Goal: Task Accomplishment & Management: Manage account settings

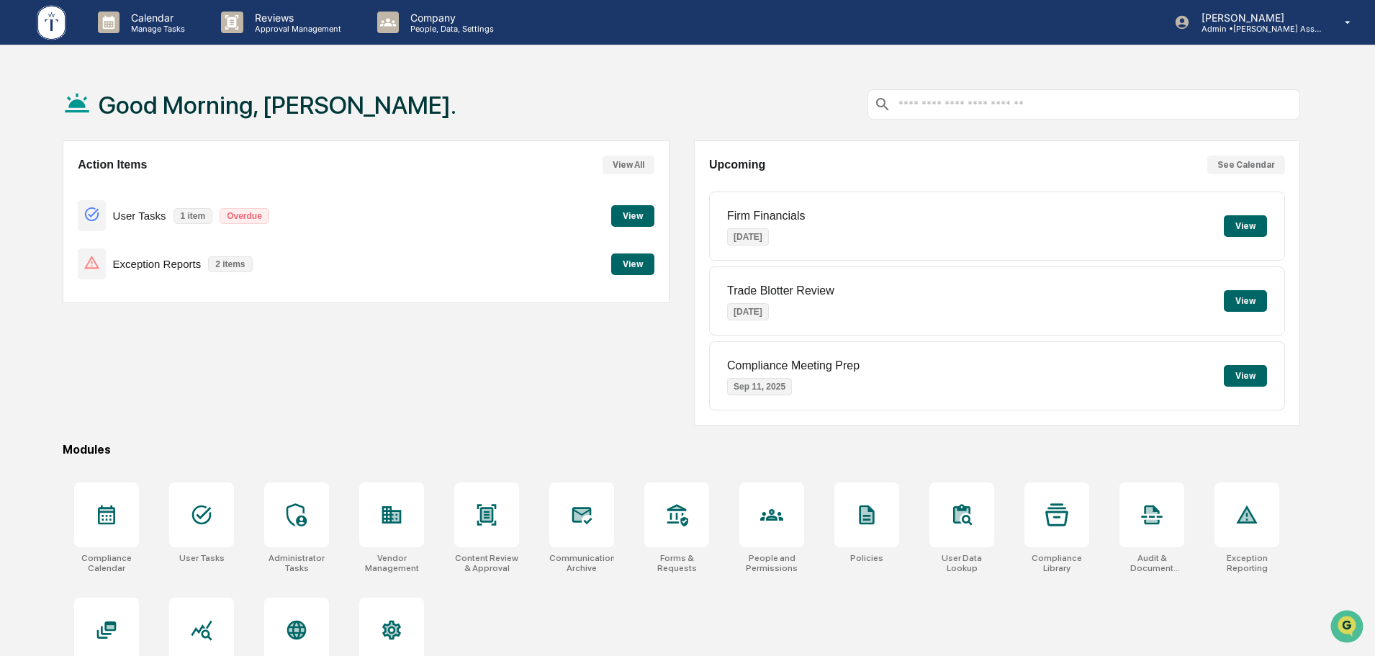
click at [626, 267] on button "View" at bounding box center [632, 264] width 43 height 22
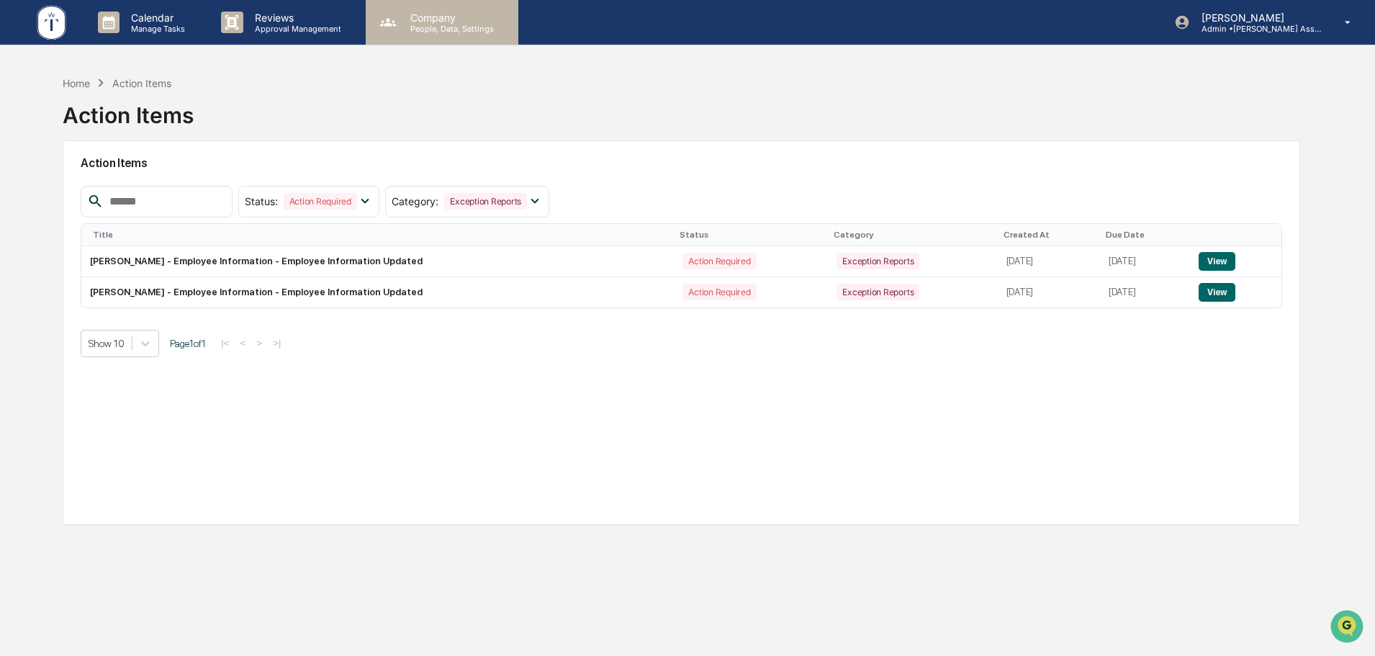
click at [422, 26] on p "People, Data, Settings" at bounding box center [450, 29] width 102 height 10
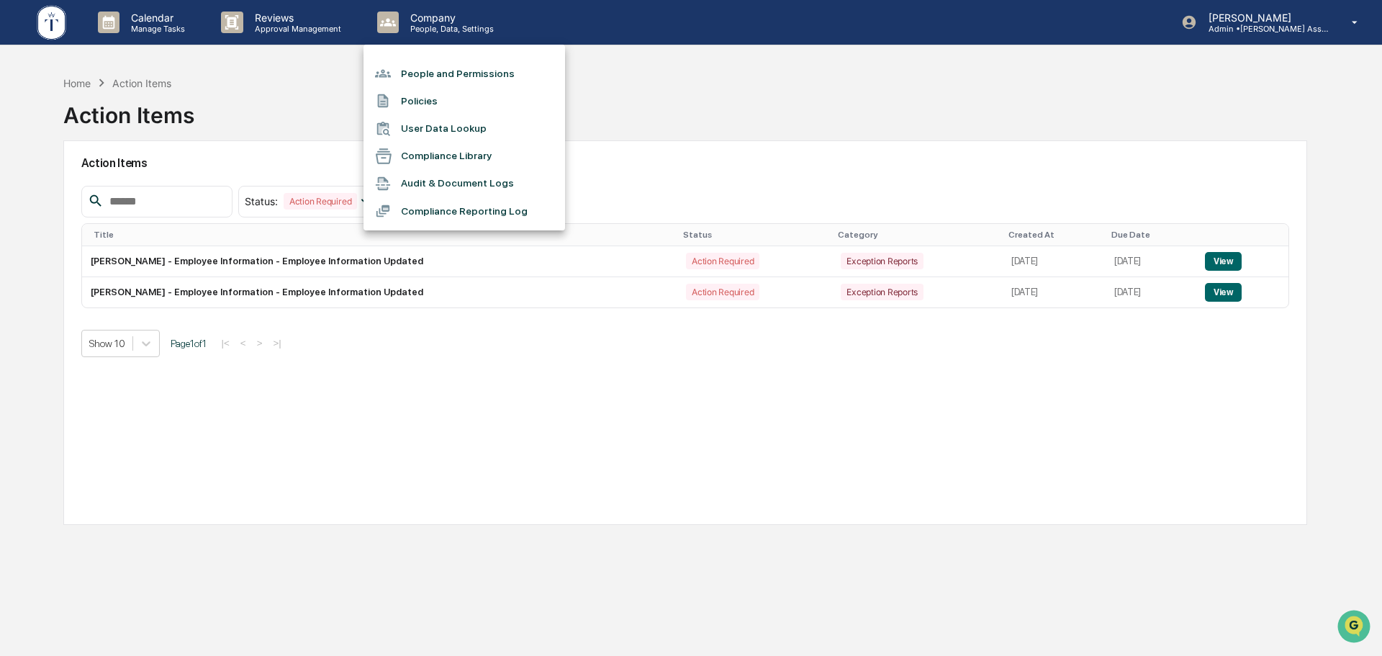
click at [430, 73] on li "People and Permissions" at bounding box center [465, 73] width 202 height 27
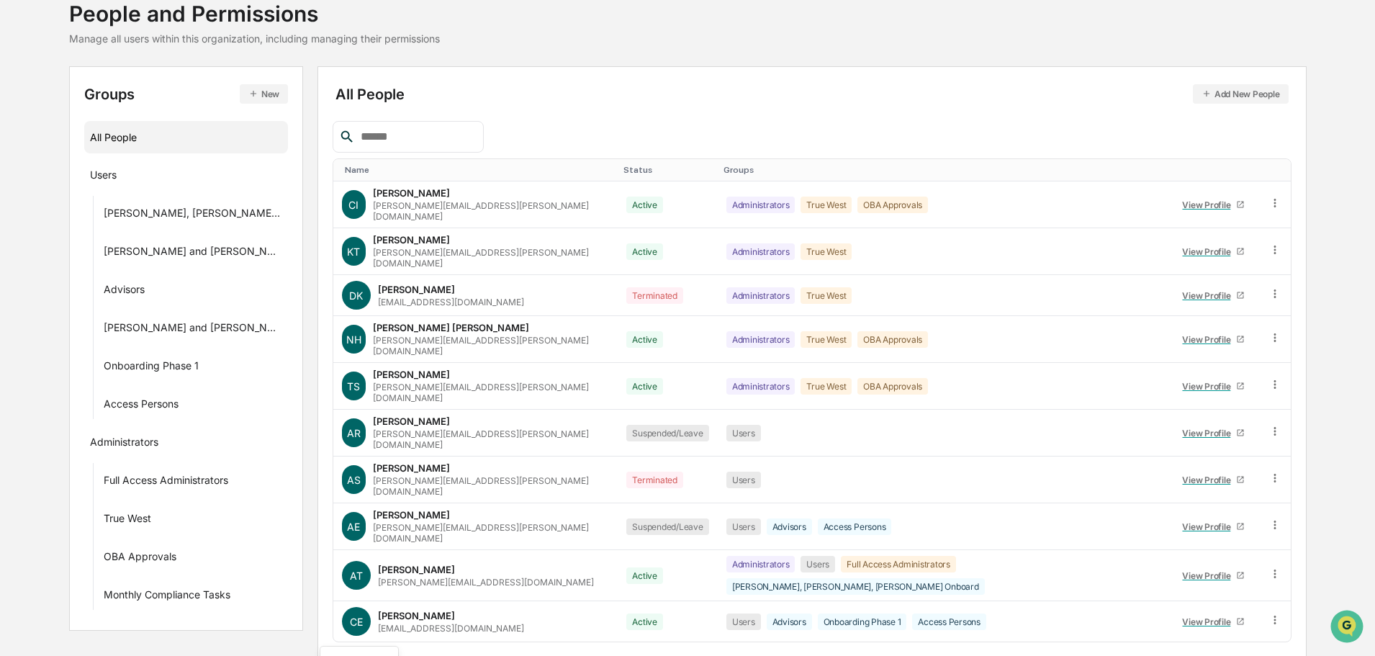
scroll to position [207, 0]
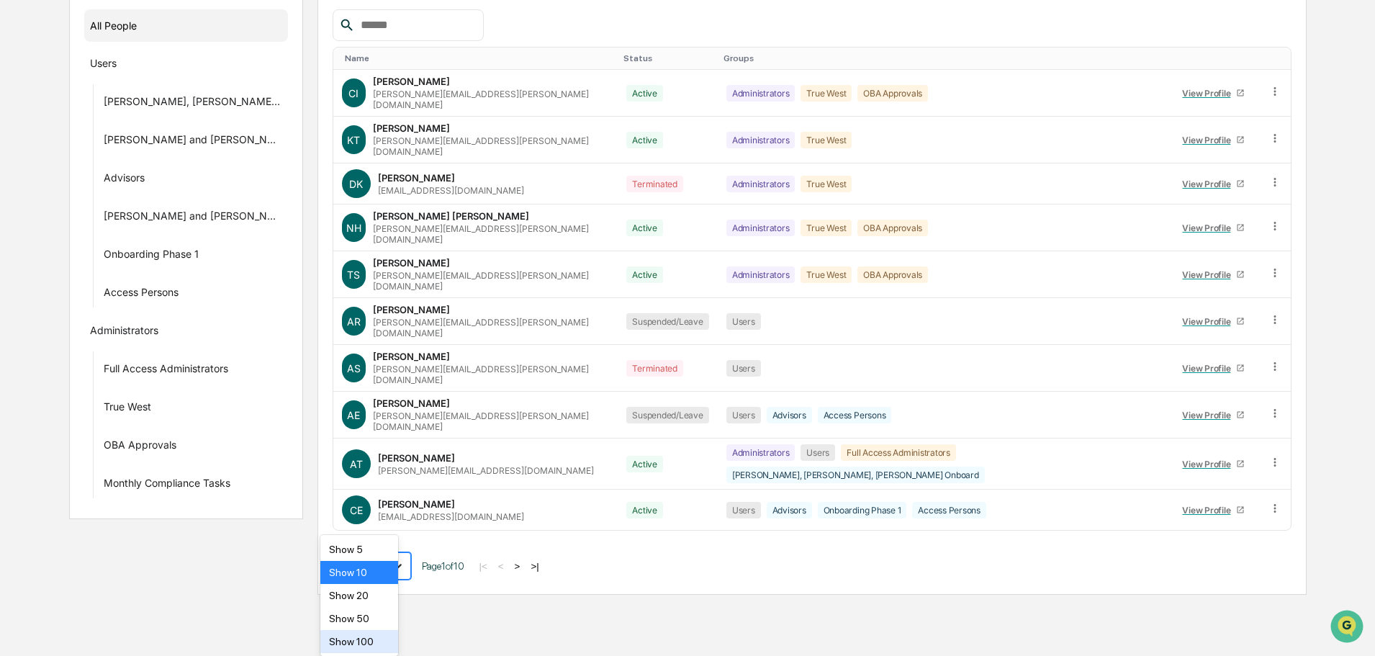
click at [386, 595] on body "Calendar Manage Tasks Reviews Approval Management Company People, Data, Setting…" at bounding box center [687, 194] width 1375 height 802
click at [359, 642] on div "Show 100" at bounding box center [359, 641] width 78 height 23
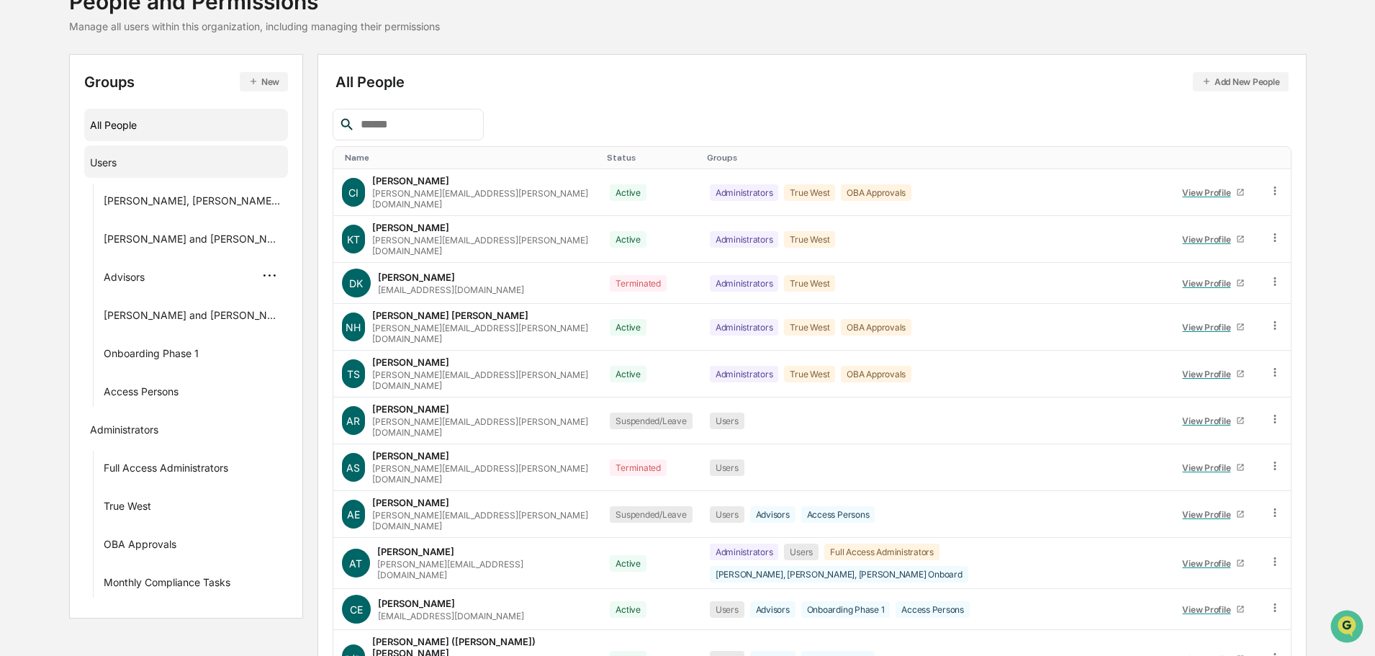
scroll to position [0, 0]
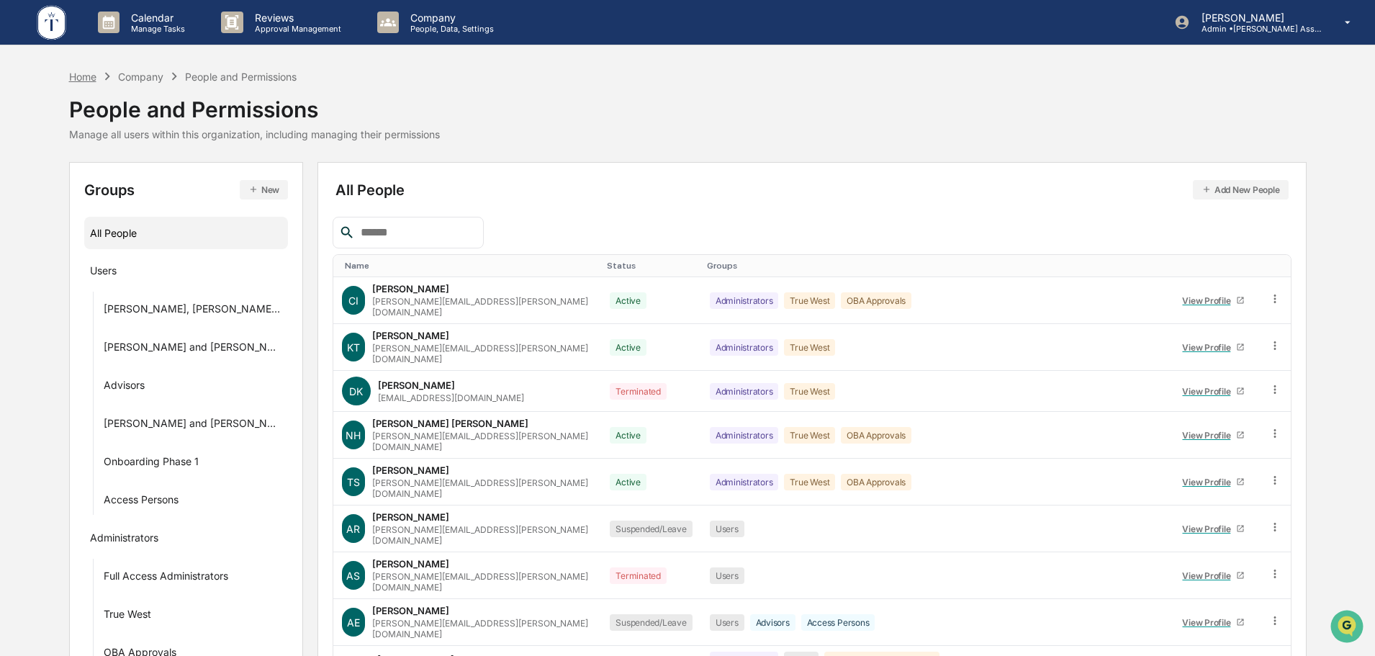
click at [84, 78] on div "Home" at bounding box center [82, 77] width 27 height 12
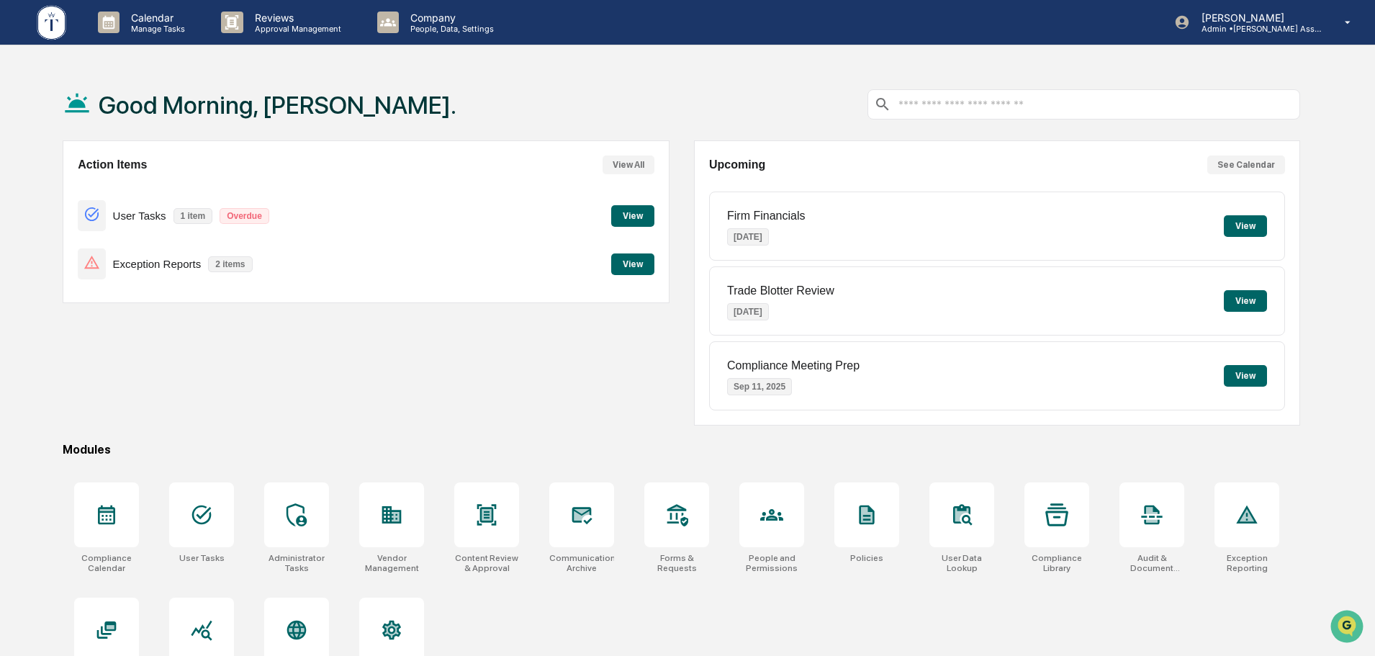
click at [636, 262] on button "View" at bounding box center [632, 264] width 43 height 22
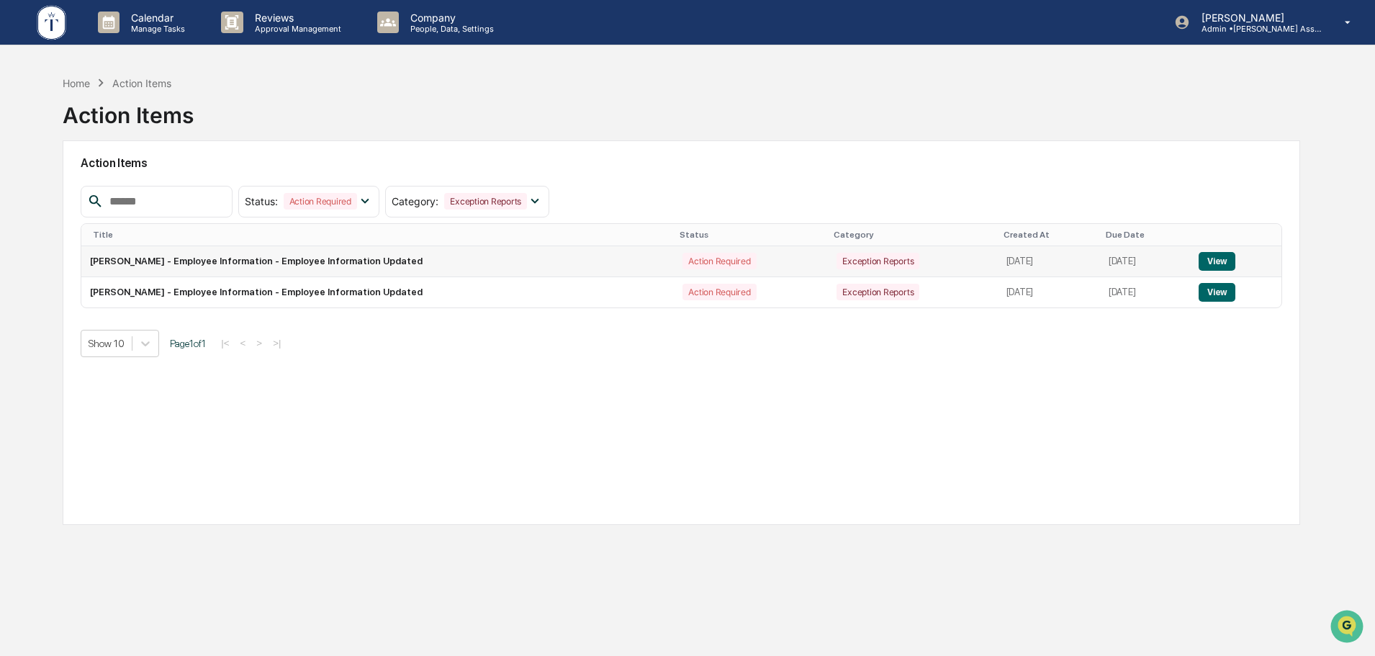
click at [1222, 262] on button "View" at bounding box center [1217, 261] width 37 height 19
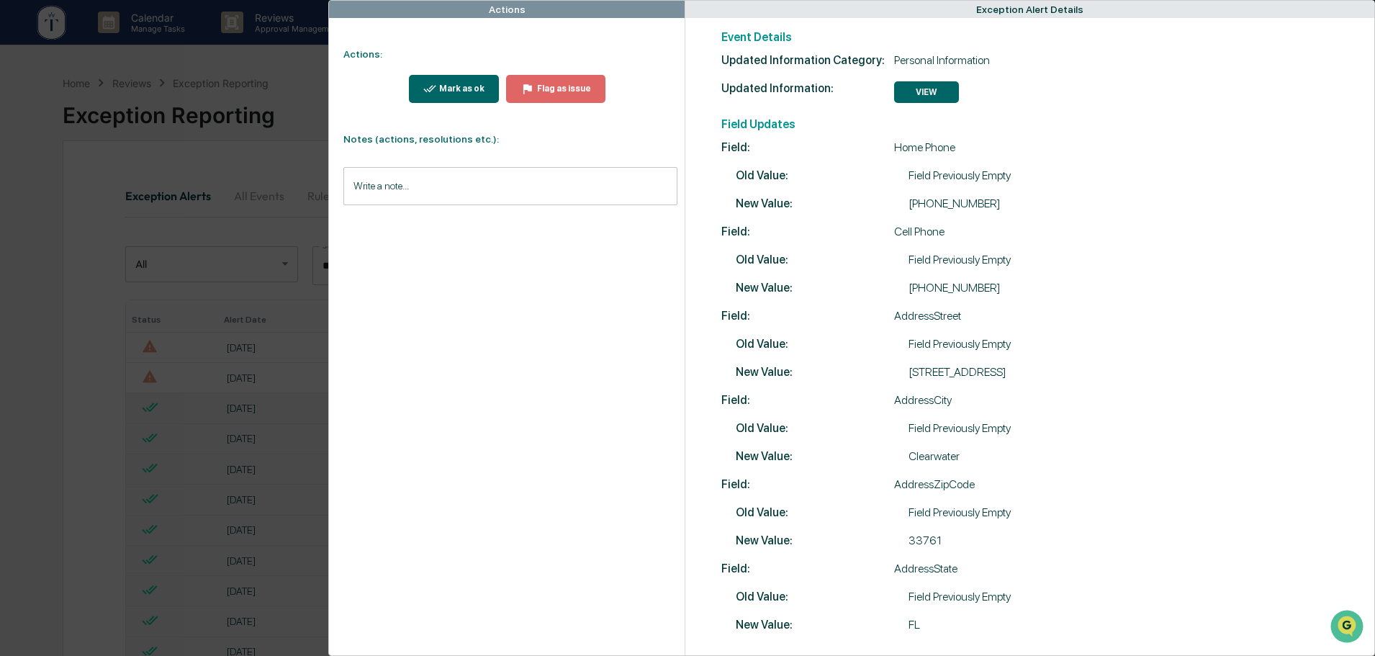
scroll to position [144, 0]
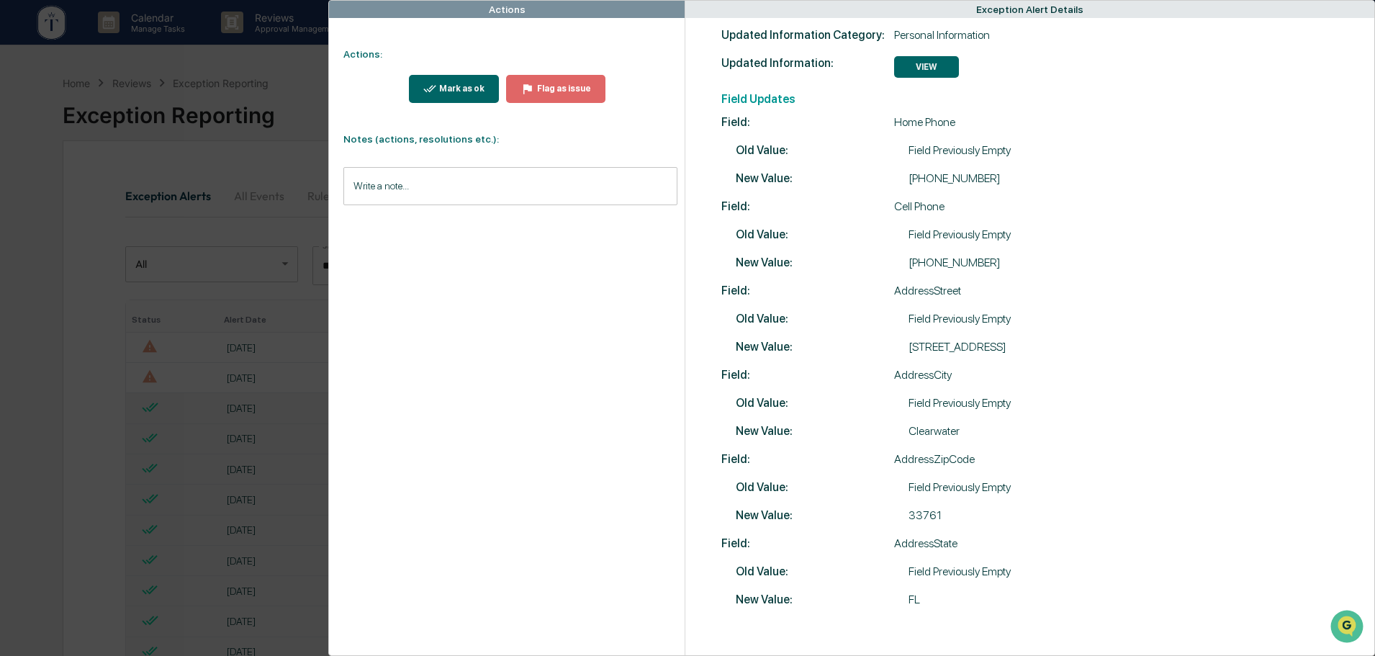
click at [246, 57] on div "Actions Actions: Mark as ok Flag as issue Notes (actions, resolutions etc.): Wr…" at bounding box center [687, 328] width 1375 height 656
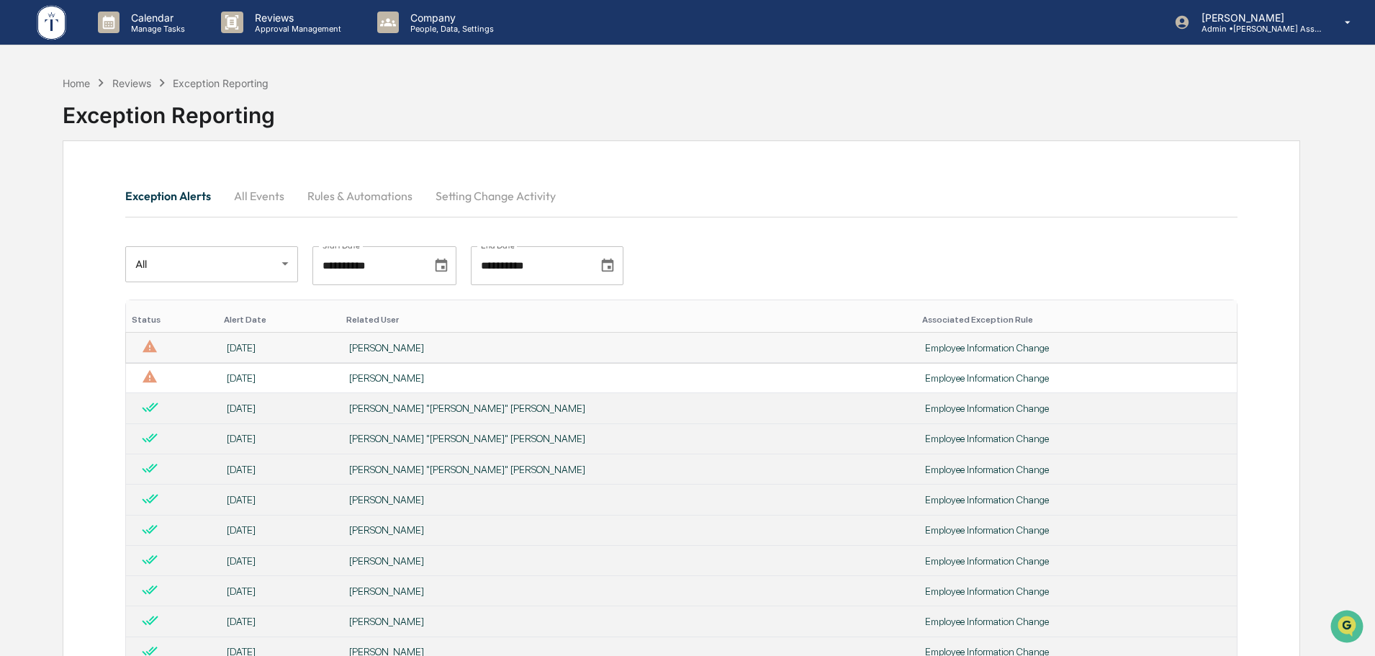
click at [925, 346] on div "Employee Information Change" at bounding box center [1076, 348] width 303 height 12
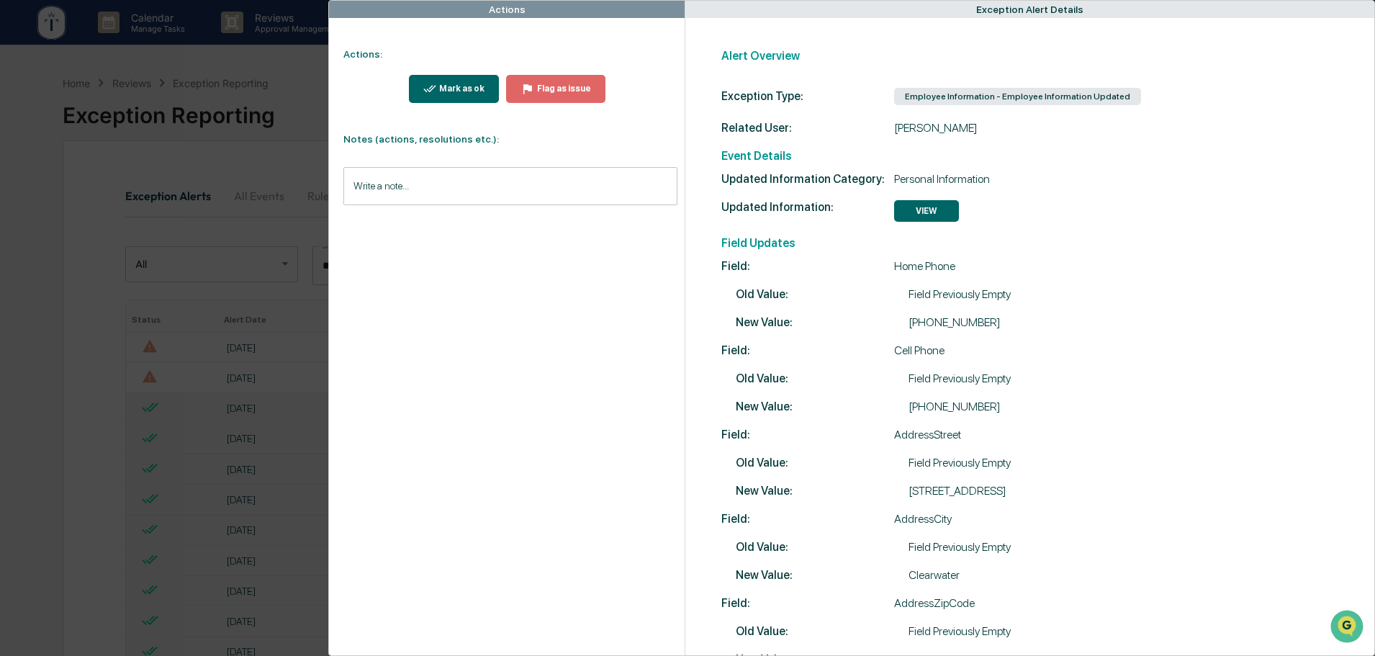
click at [272, 65] on div "Actions Actions: Mark as ok Flag as issue Notes (actions, resolutions etc.): Wr…" at bounding box center [687, 328] width 1375 height 656
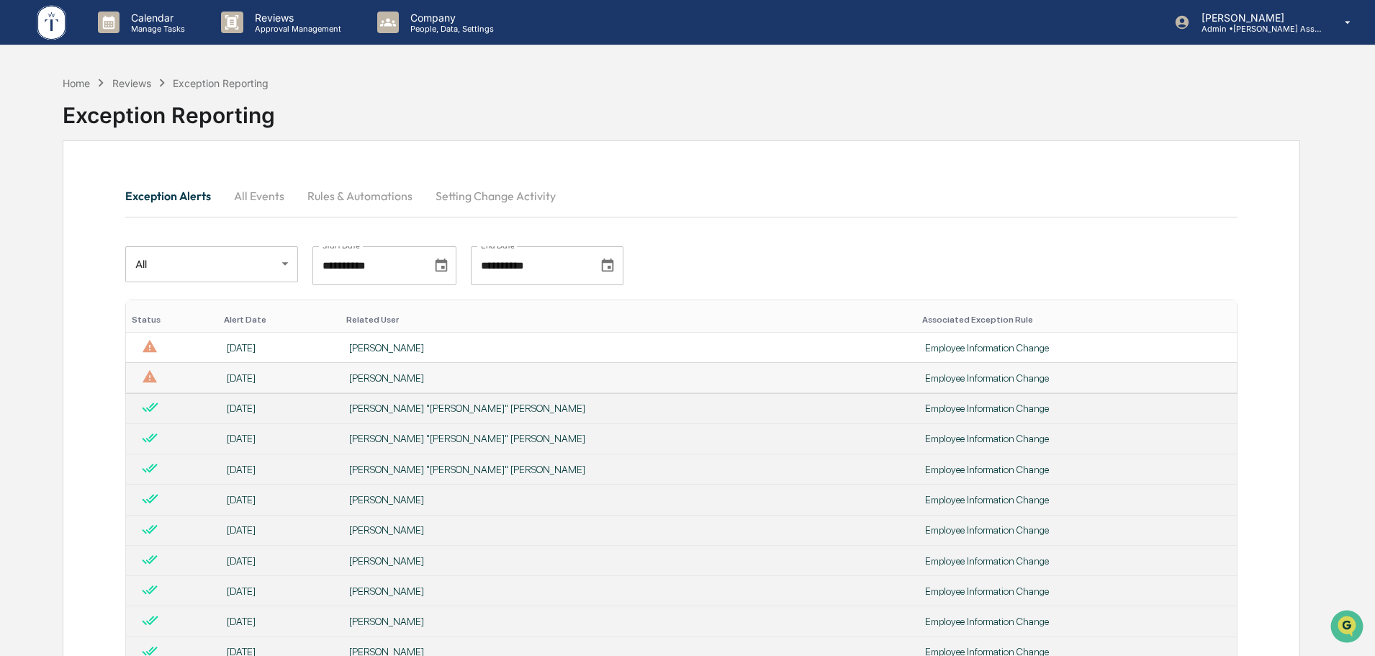
click at [925, 378] on div "Employee Information Change" at bounding box center [1076, 378] width 303 height 12
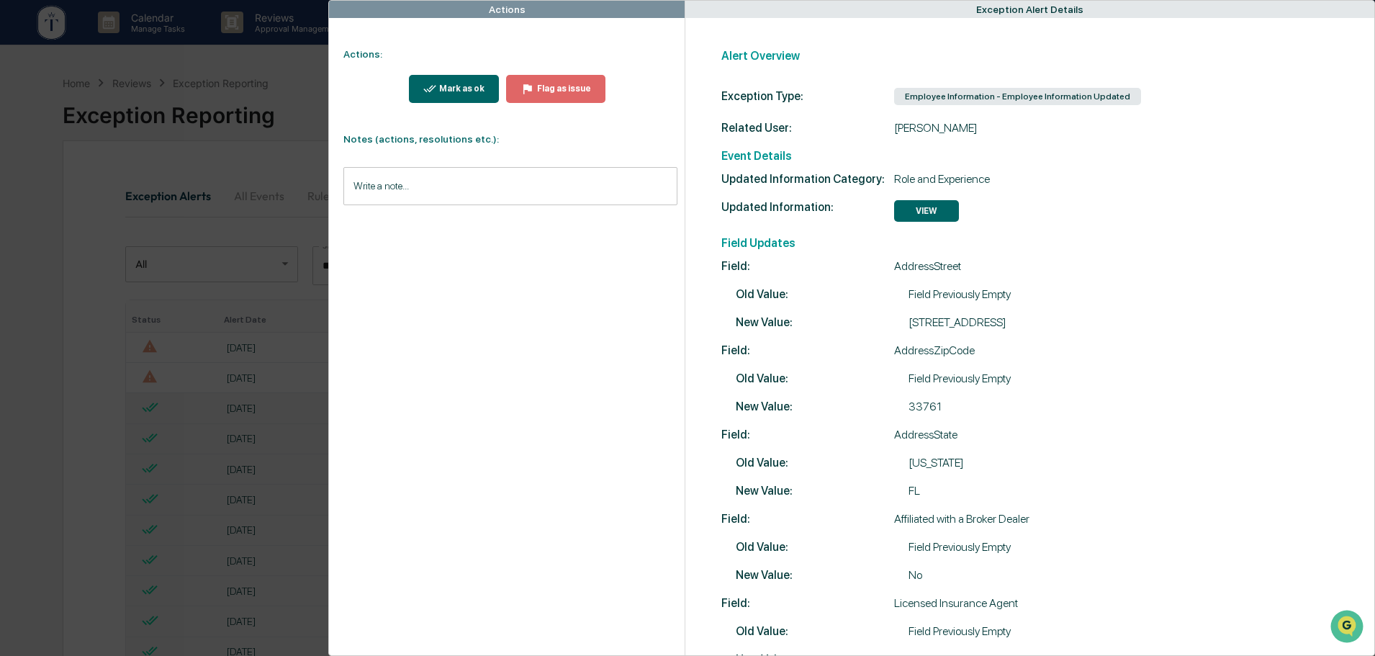
click at [242, 70] on div "Actions Actions: Mark as ok Flag as issue Notes (actions, resolutions etc.): Wr…" at bounding box center [687, 328] width 1375 height 656
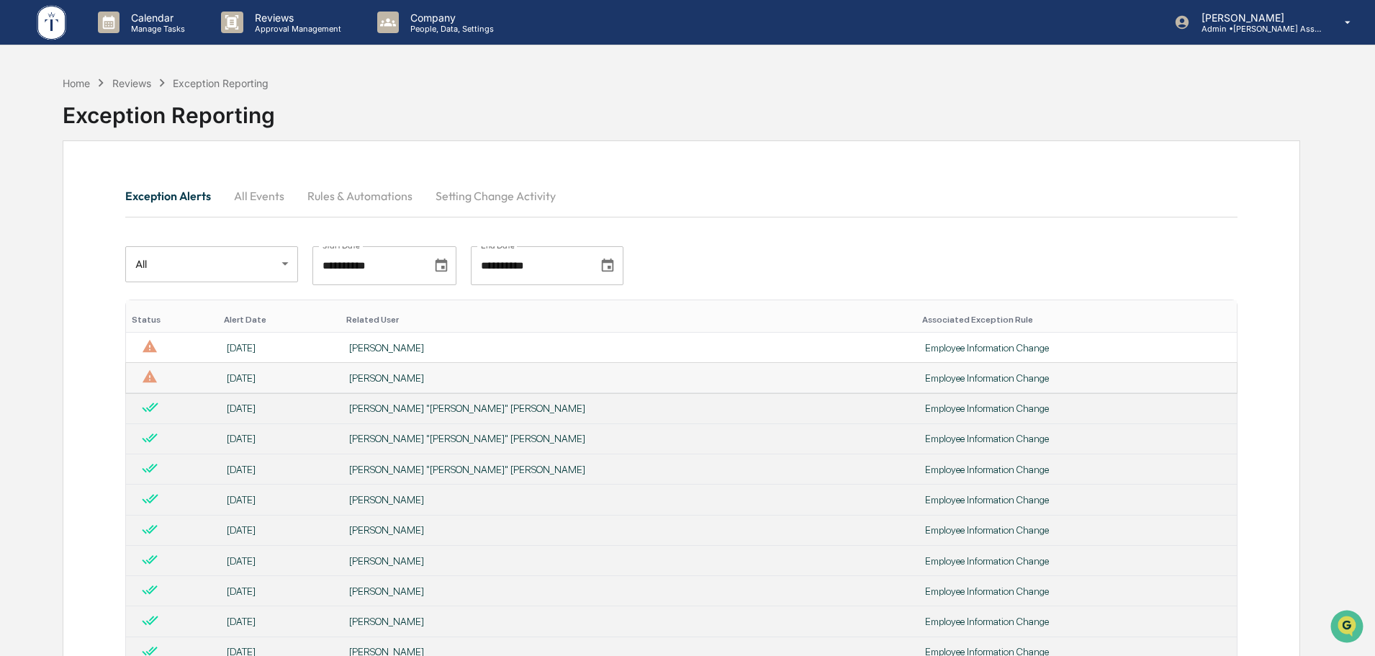
click at [925, 377] on div "Employee Information Change" at bounding box center [1076, 378] width 303 height 12
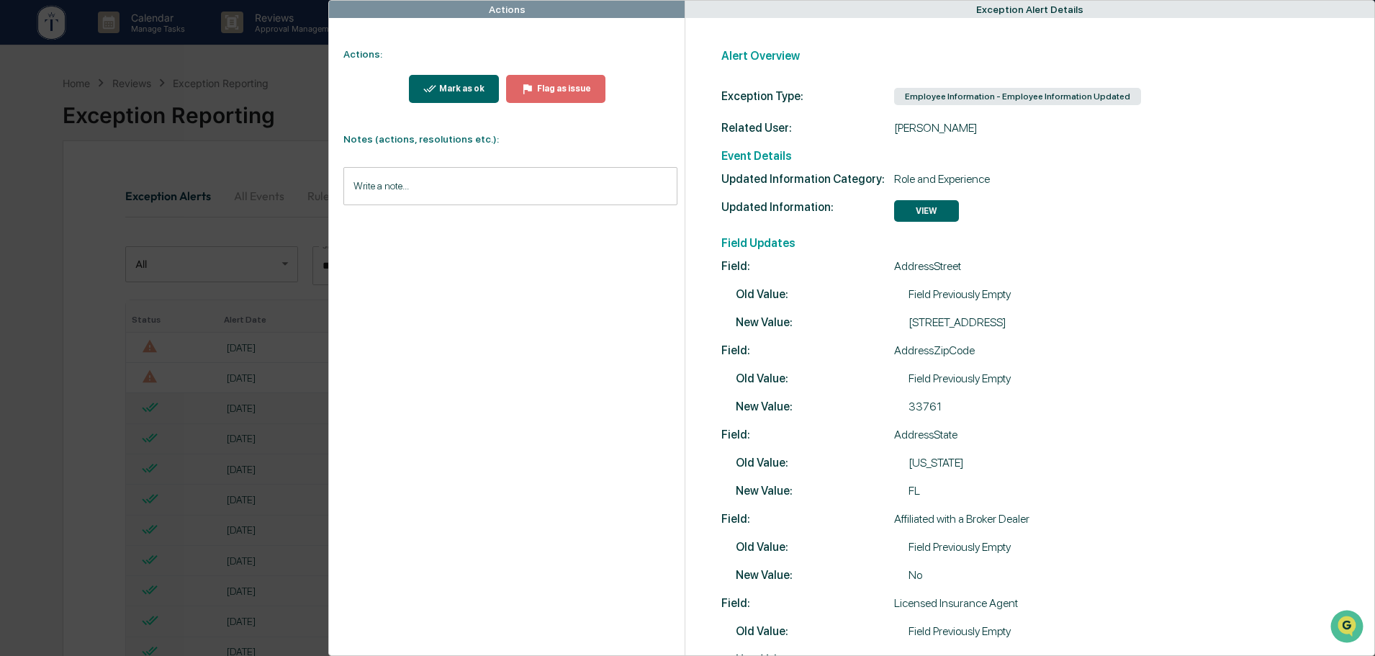
click at [362, 181] on input "Write a note..." at bounding box center [510, 186] width 334 height 38
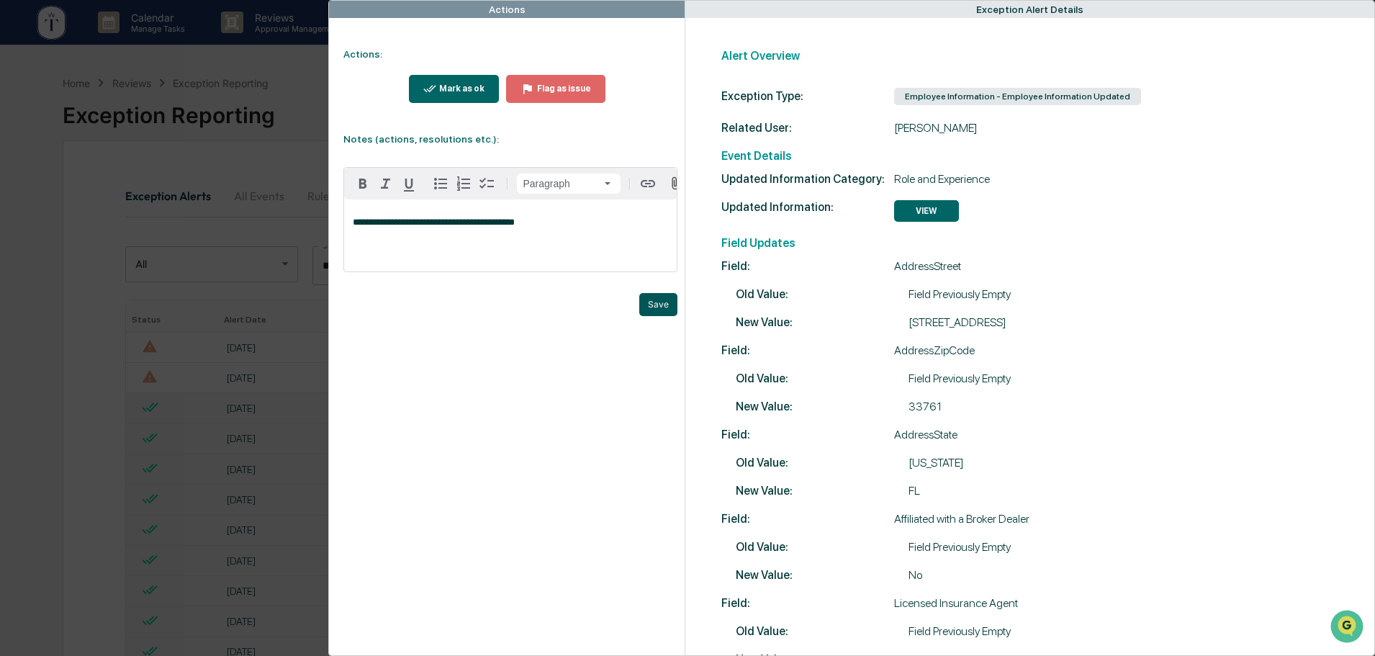
click at [654, 311] on button "Save" at bounding box center [658, 304] width 38 height 23
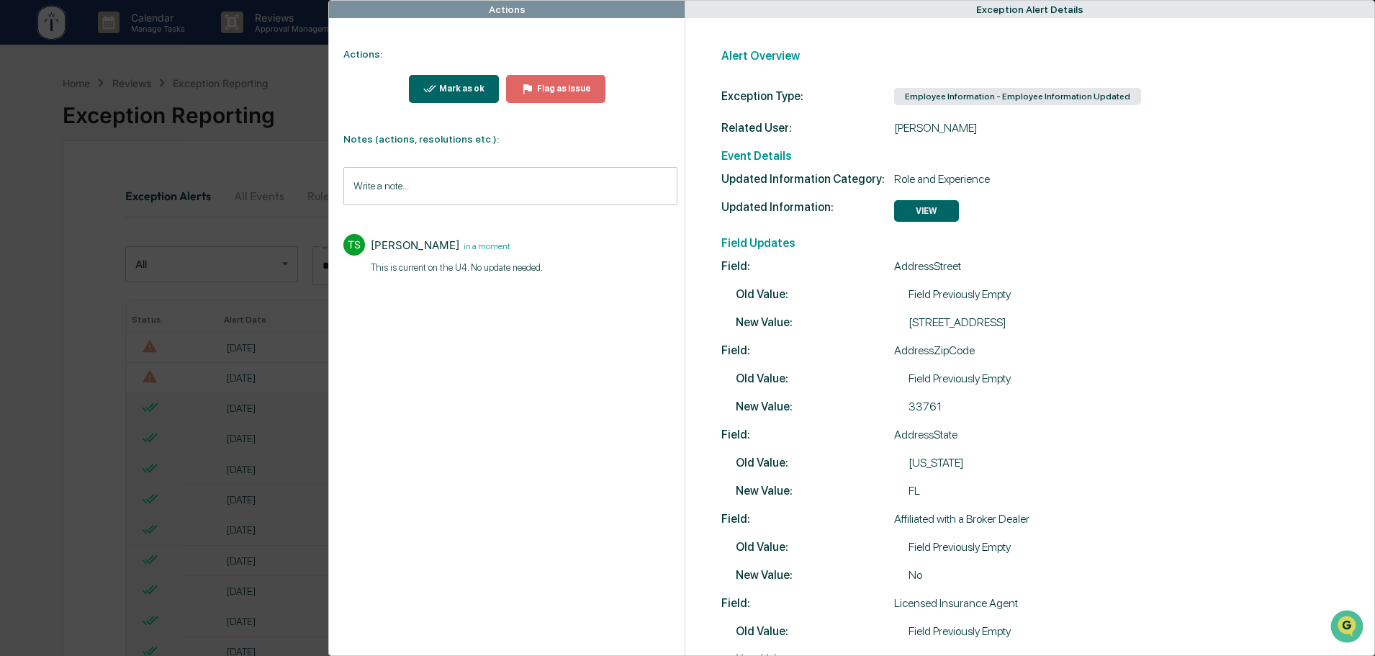
click at [456, 83] on div "Mark as ok" at bounding box center [454, 89] width 62 height 14
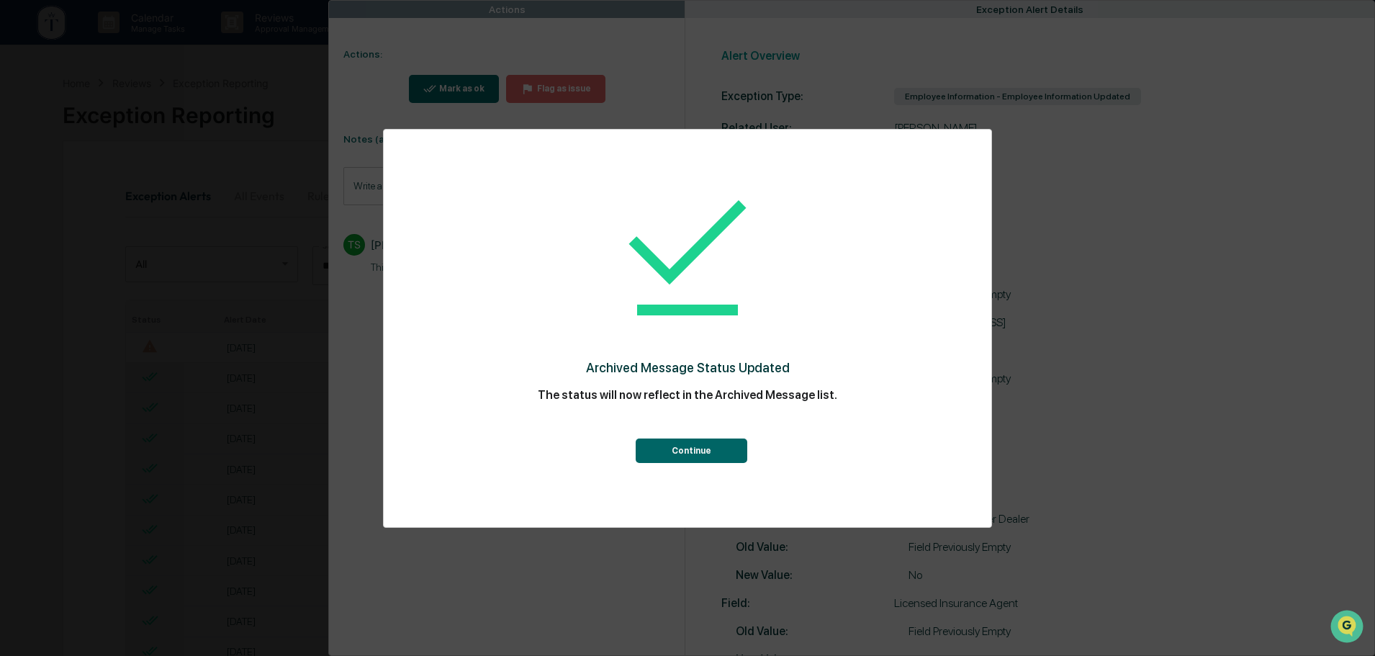
click at [691, 445] on button "Continue" at bounding box center [692, 450] width 112 height 24
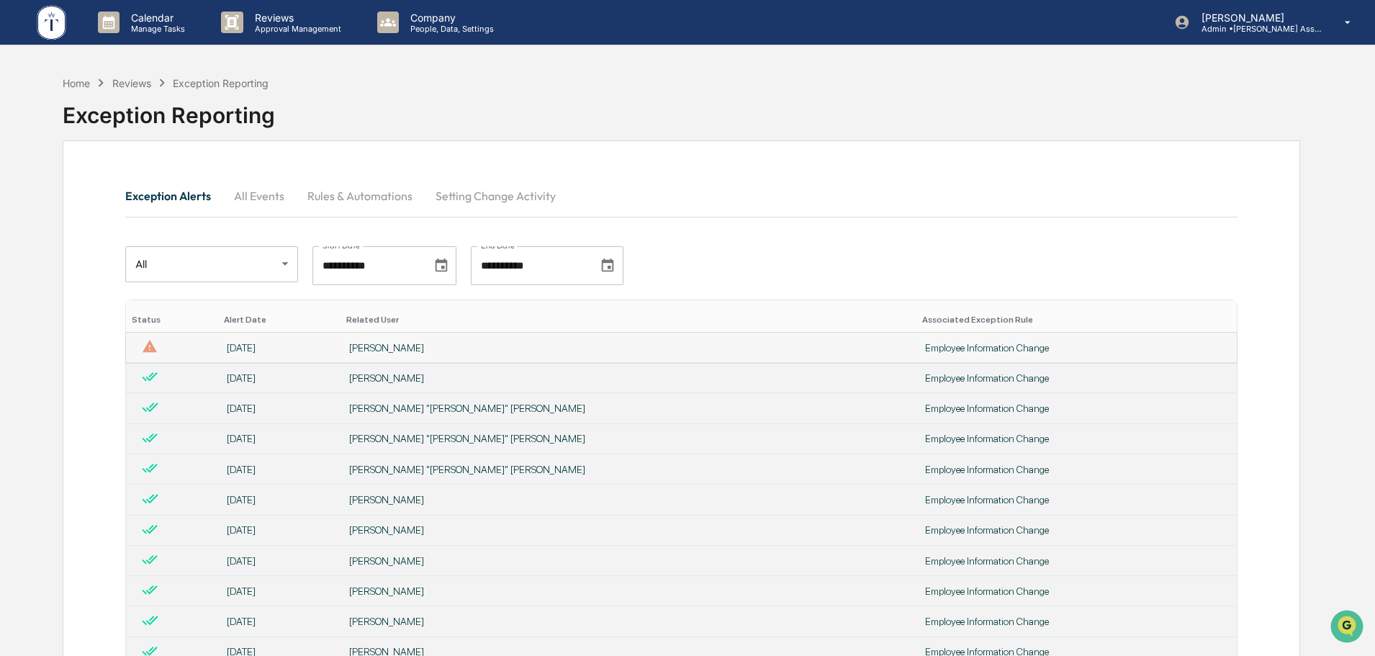
click at [451, 343] on div "[PERSON_NAME]" at bounding box center [628, 348] width 559 height 12
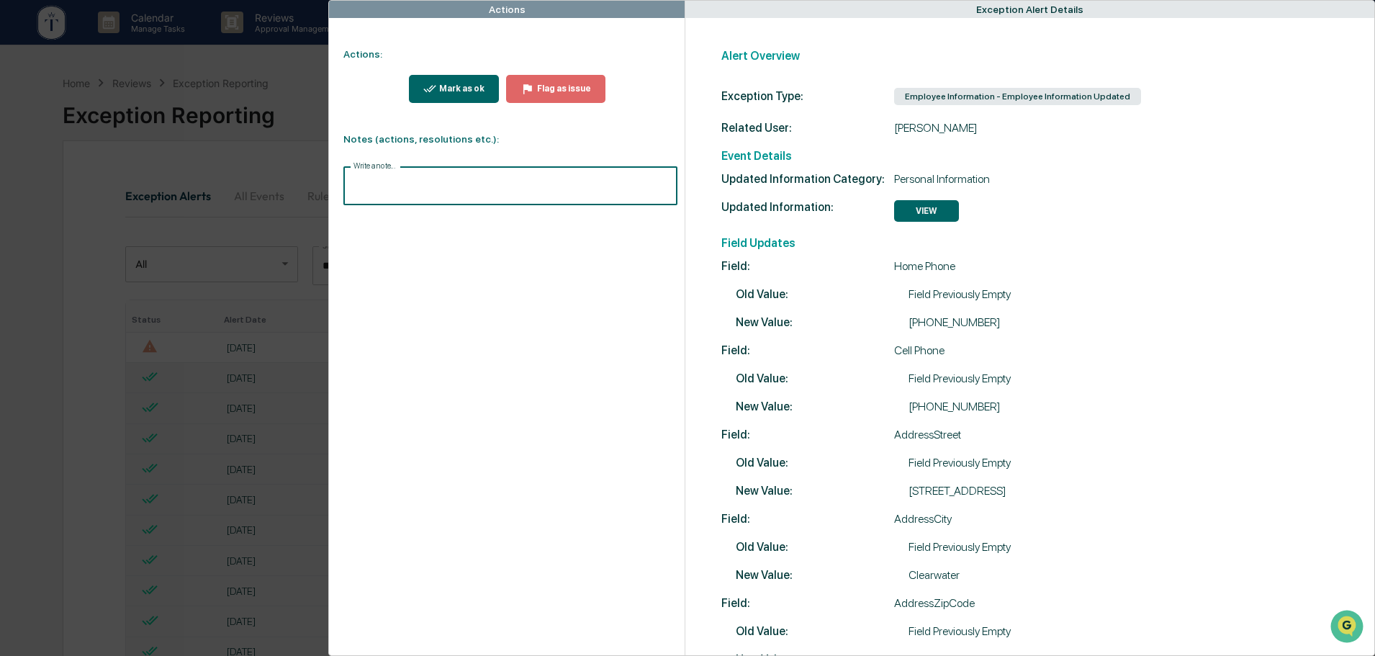
click at [413, 189] on input "Write a note..." at bounding box center [510, 186] width 334 height 38
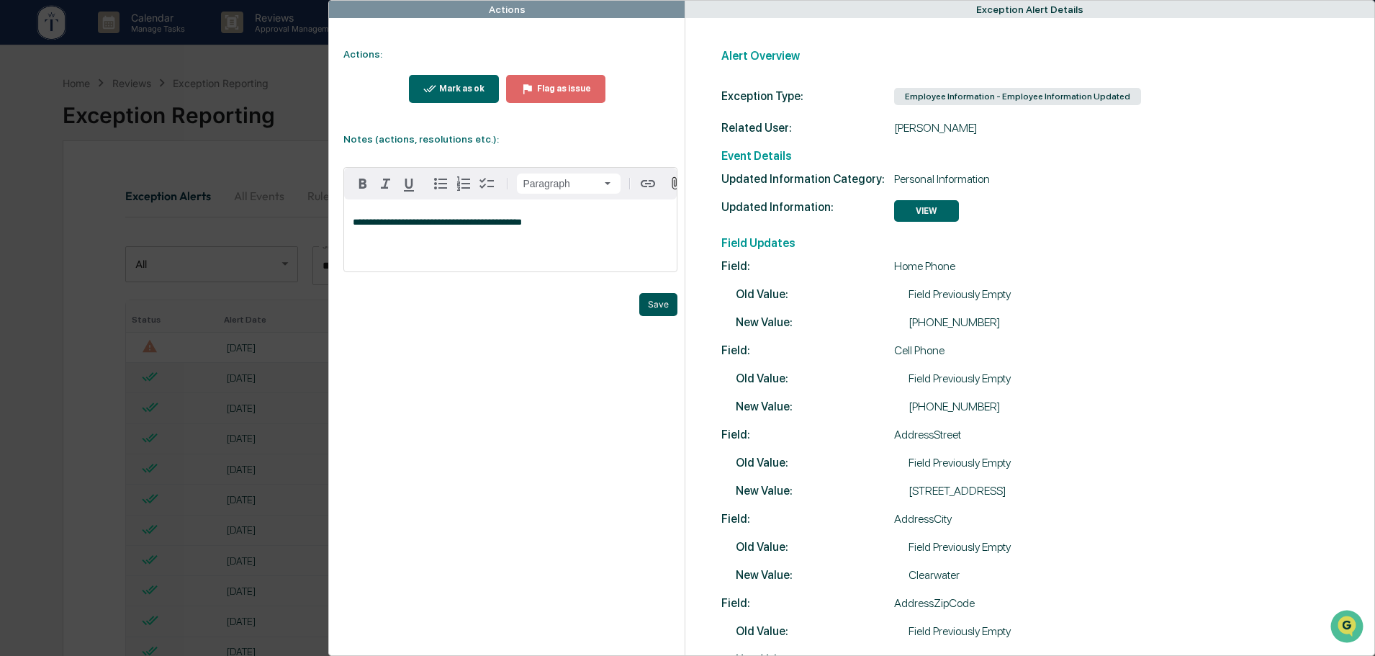
click at [657, 311] on button "Save" at bounding box center [658, 304] width 38 height 23
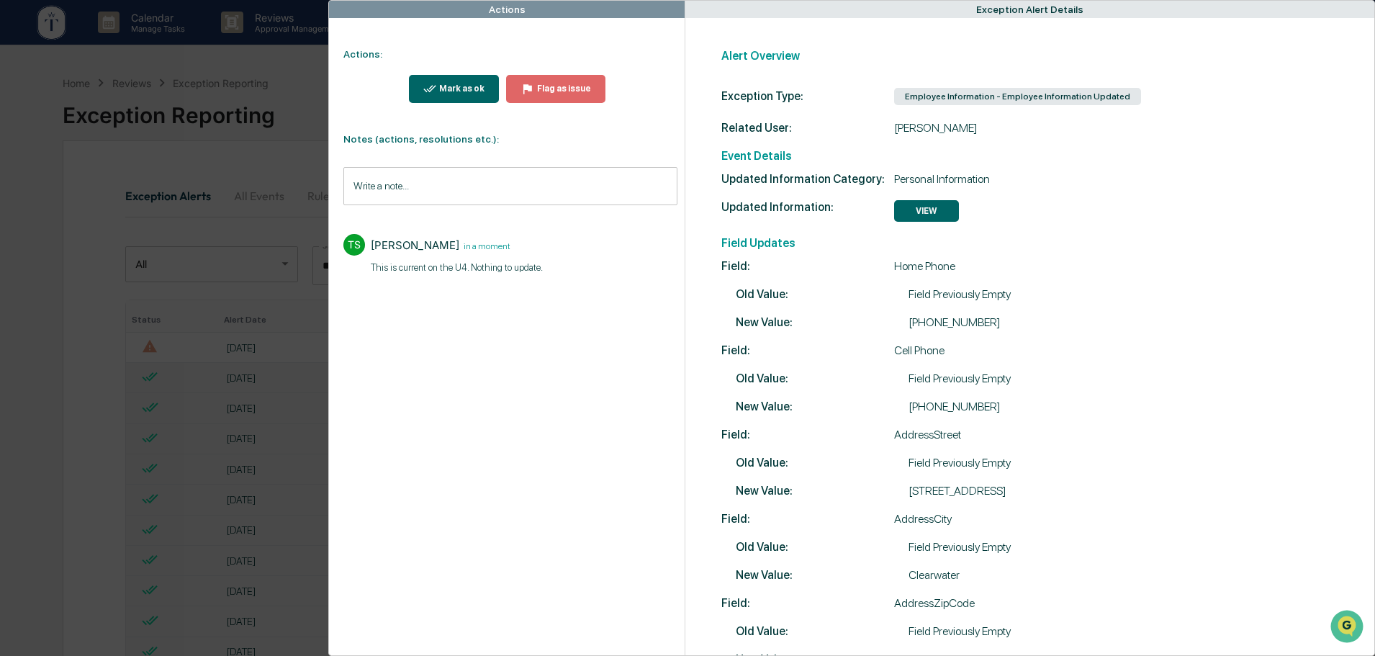
click at [463, 85] on div "Mark as ok" at bounding box center [460, 89] width 48 height 10
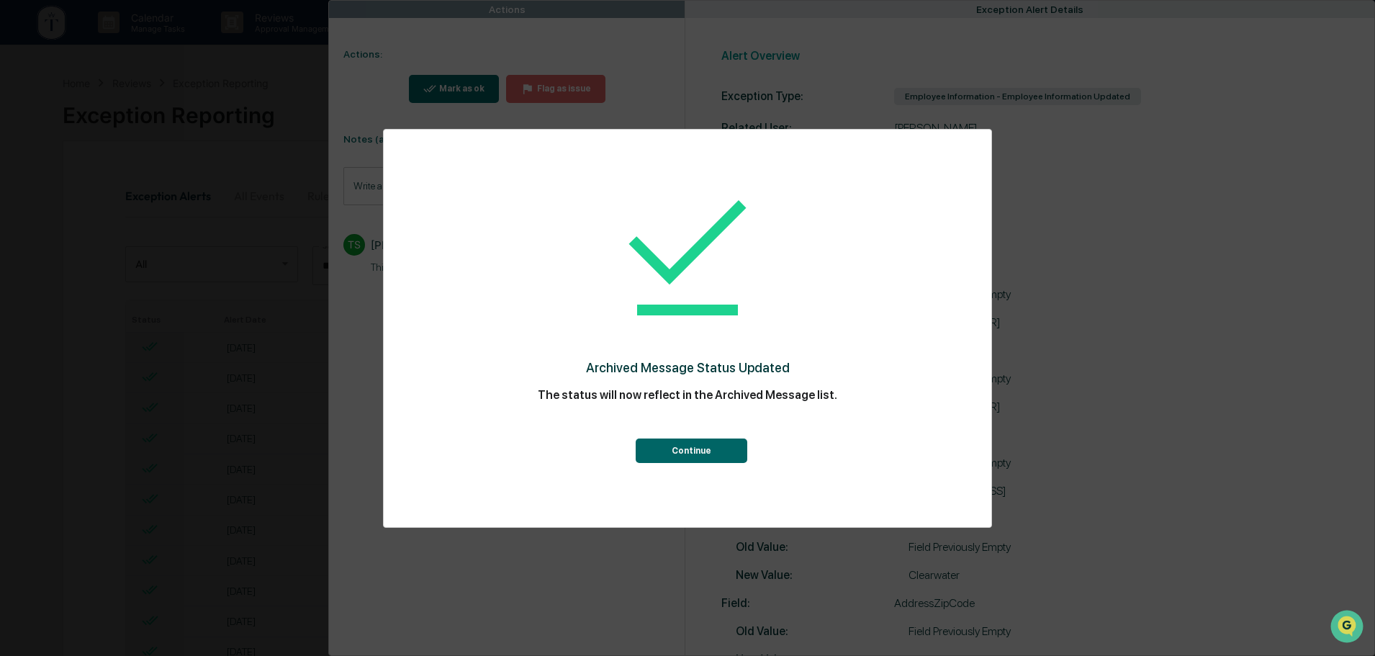
click at [706, 461] on button "Continue" at bounding box center [692, 450] width 112 height 24
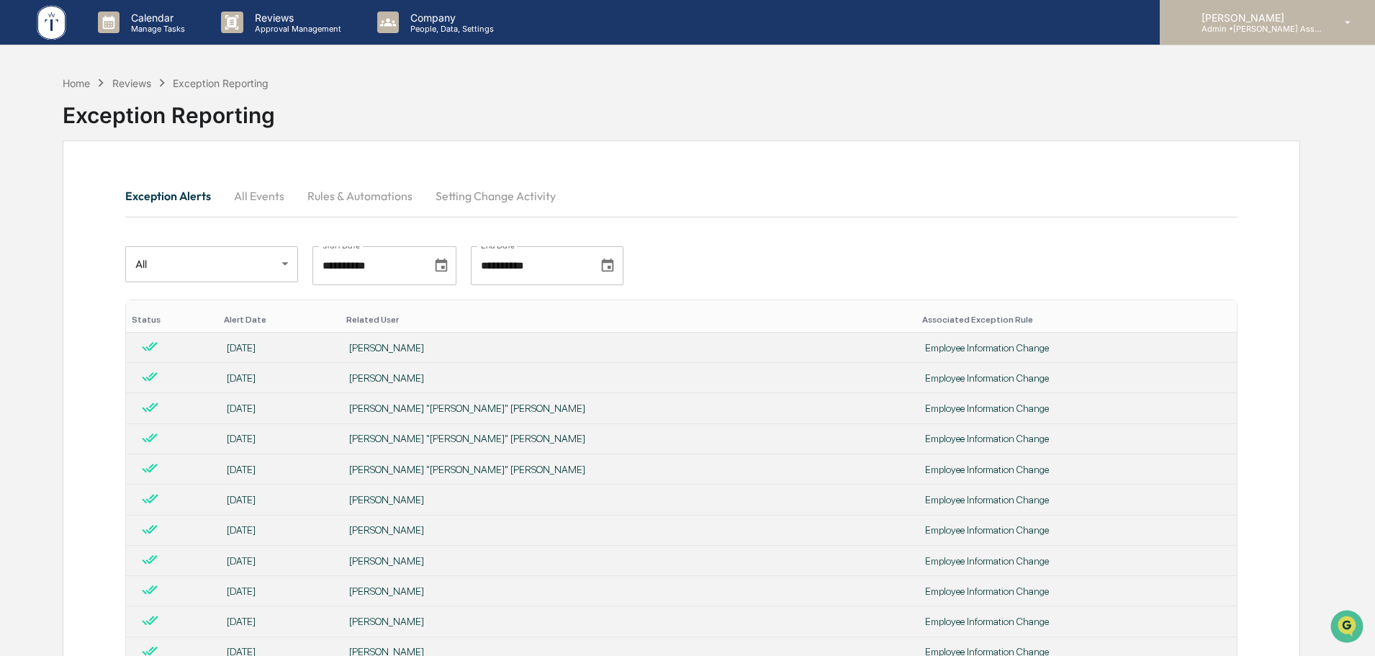
click at [1253, 22] on p "[PERSON_NAME]" at bounding box center [1257, 18] width 134 height 12
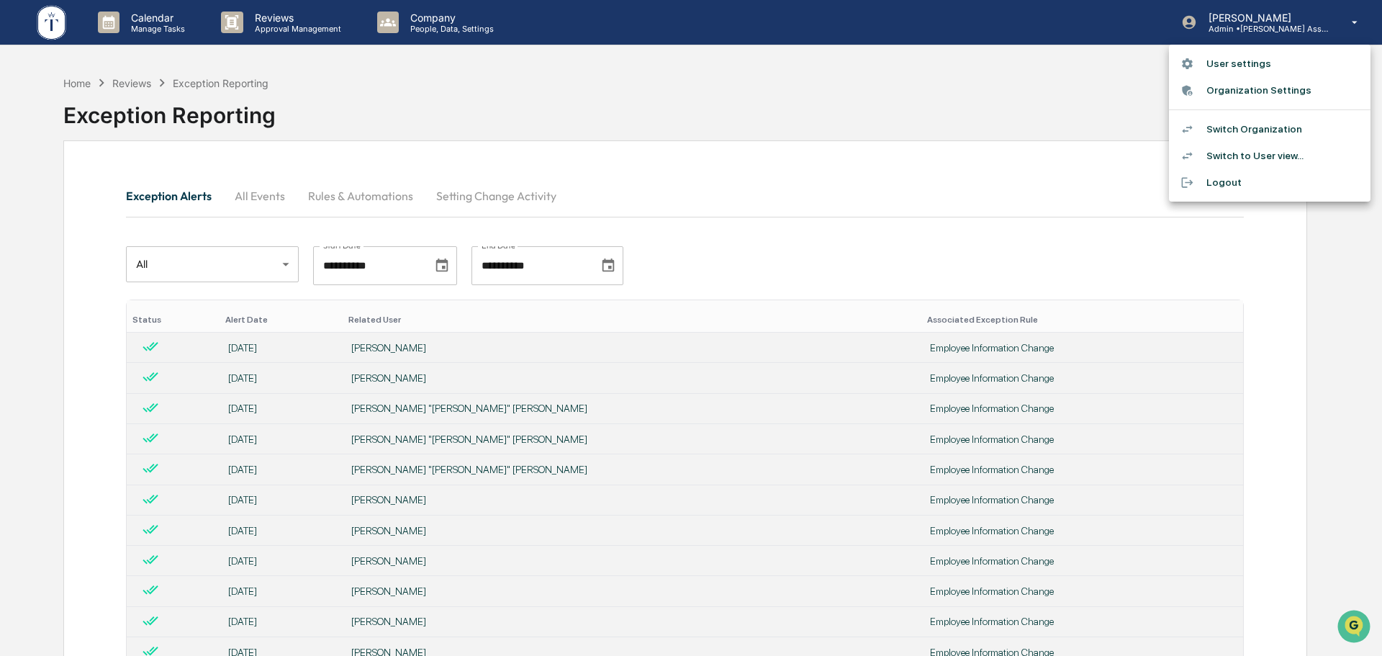
click at [1229, 124] on li "Switch Organization" at bounding box center [1270, 129] width 202 height 27
